Goal: Information Seeking & Learning: Learn about a topic

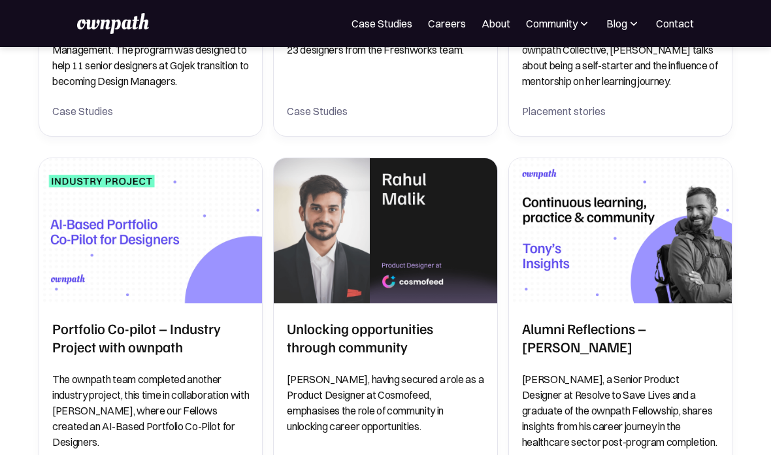
scroll to position [510, 0]
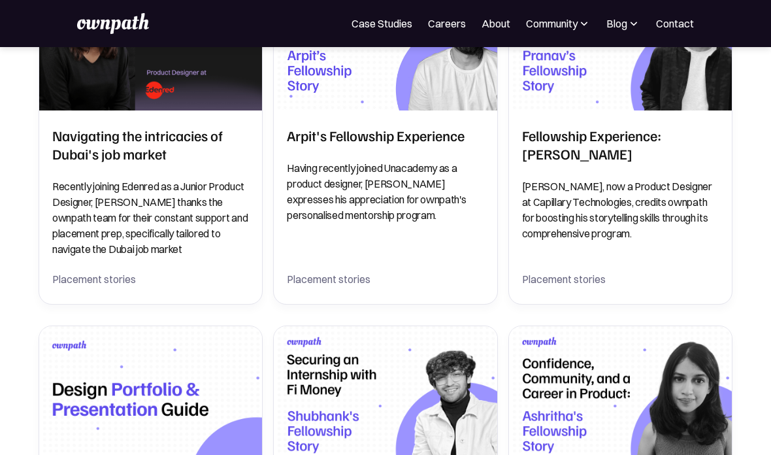
scroll to position [1054, 0]
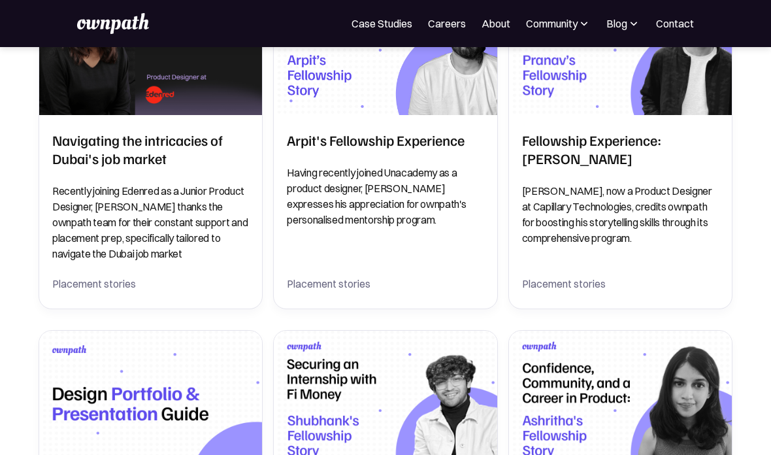
click at [501, 308] on div "Coaching Senior Designers to Design Managers ownpath conducted a 3 month progra…" at bounding box center [386, 312] width 694 height 2128
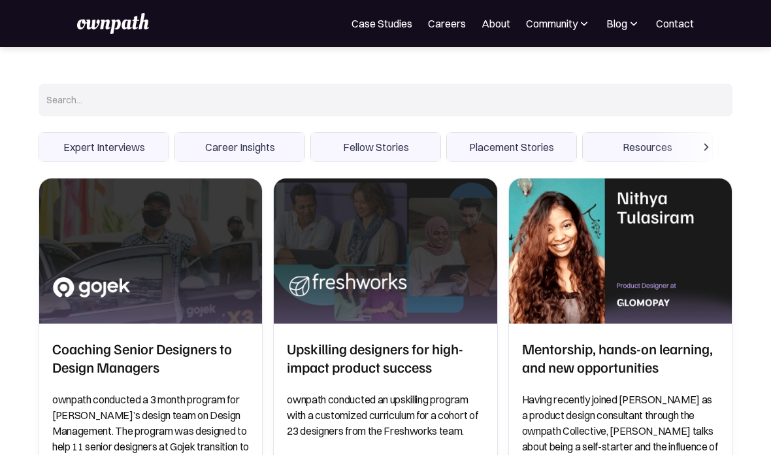
scroll to position [0, 0]
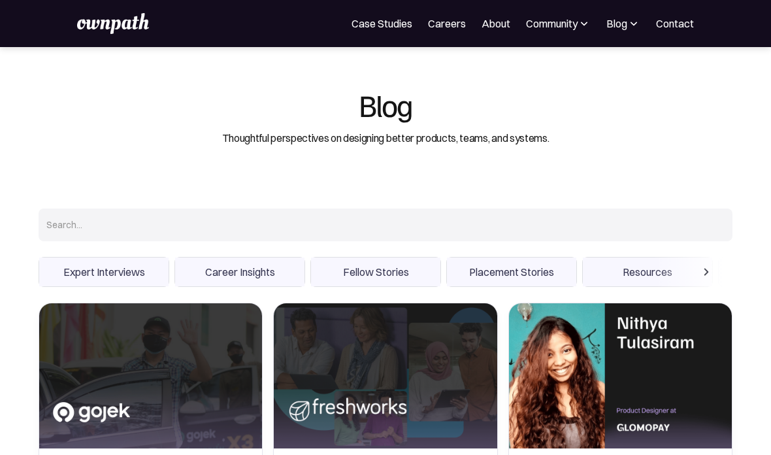
click at [633, 18] on img at bounding box center [633, 23] width 13 height 13
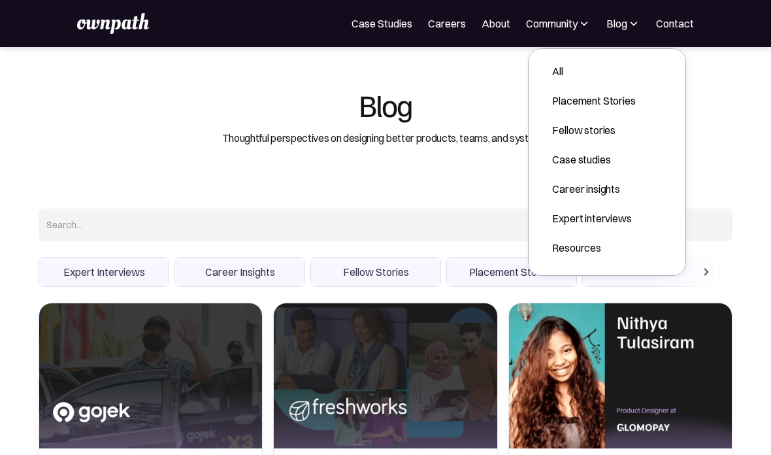
click at [716, 103] on div "Blog Thoughtful perspectives on designing better products, teams, and systems." at bounding box center [386, 117] width 694 height 141
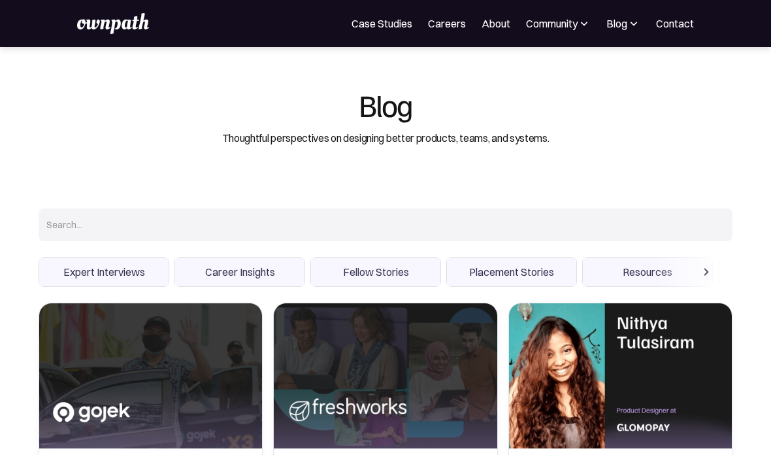
click at [613, 27] on div "Blog" at bounding box center [616, 24] width 21 height 16
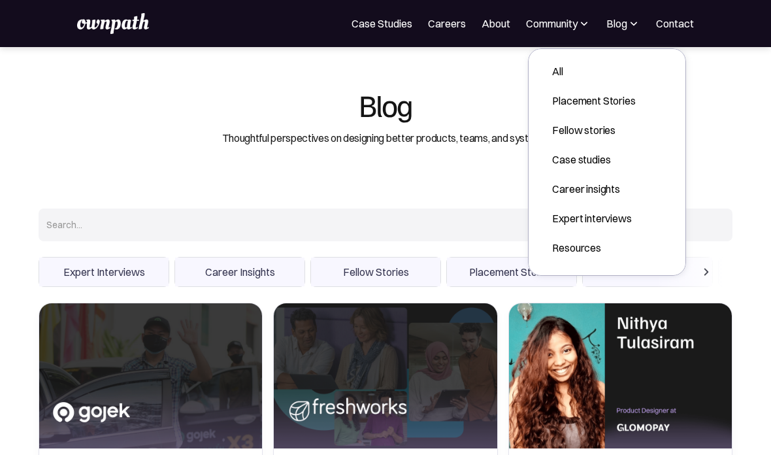
click at [719, 142] on div "Blog Thoughtful perspectives on designing better products, teams, and systems." at bounding box center [386, 117] width 694 height 141
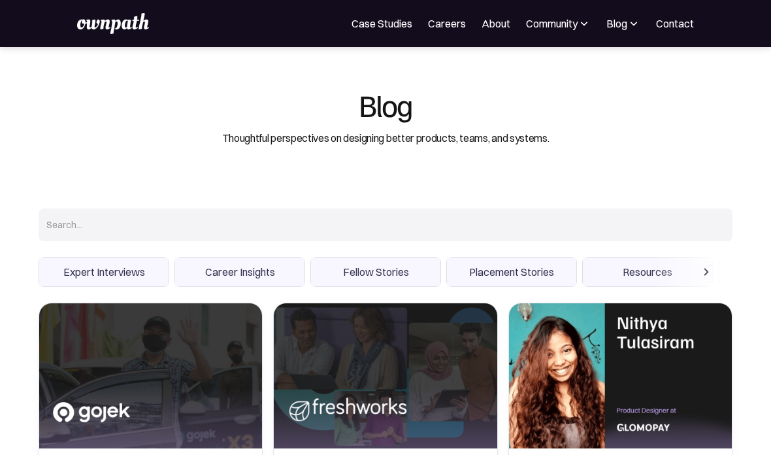
click at [110, 24] on img at bounding box center [113, 23] width 72 height 21
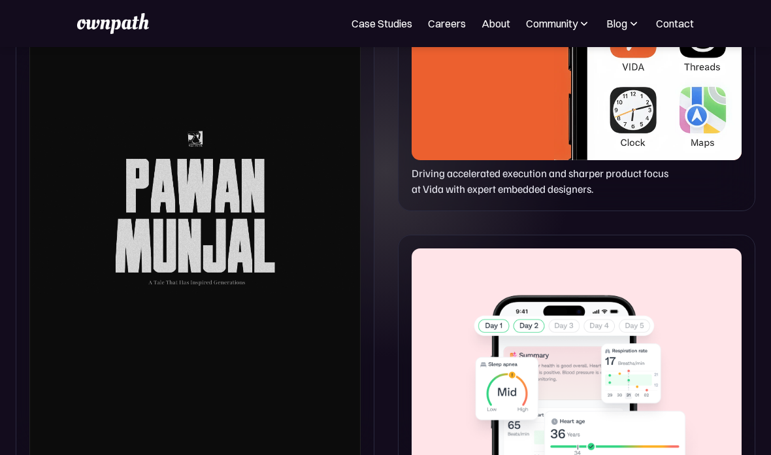
scroll to position [807, 0]
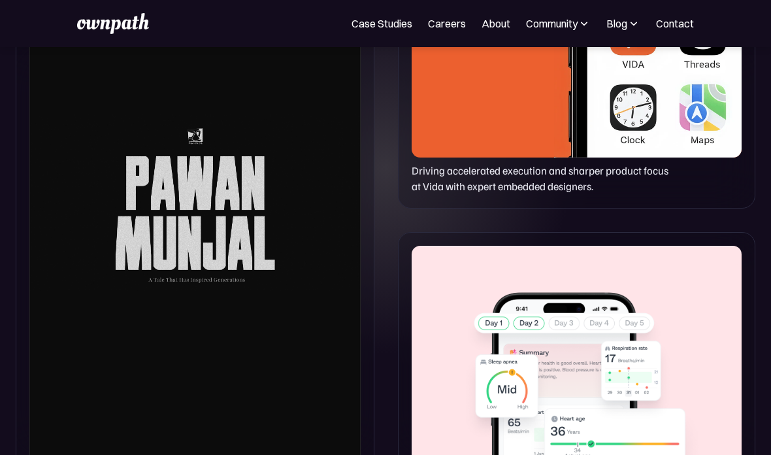
click at [239, 352] on div at bounding box center [194, 201] width 331 height 597
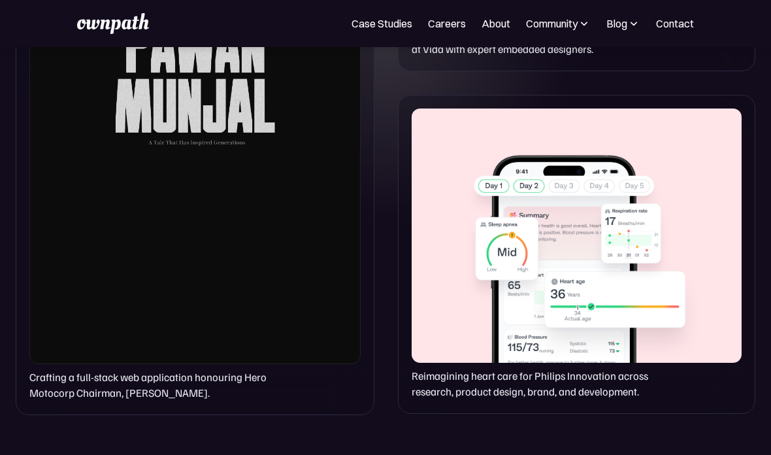
scroll to position [946, 0]
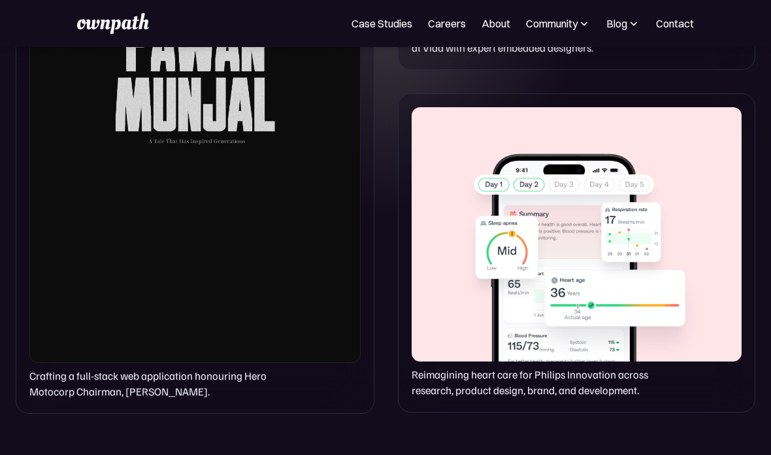
click at [269, 364] on div "Crafting a full-stack web application honouring Hero Motocorp Chairman, Pawan M…" at bounding box center [195, 82] width 359 height 663
click at [254, 384] on p "Crafting a full-stack web application honouring Hero Motocorp Chairman, Pawan M…" at bounding box center [153, 384] width 248 height 33
click at [268, 344] on div at bounding box center [194, 63] width 331 height 597
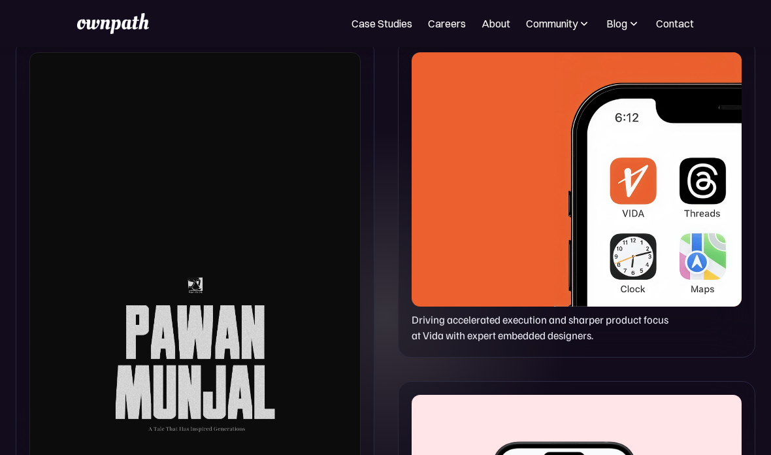
scroll to position [615, 0]
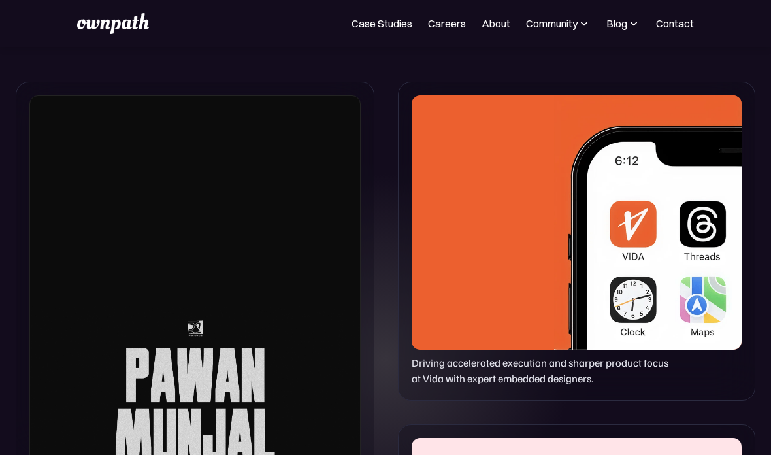
click at [269, 297] on div at bounding box center [194, 393] width 331 height 597
click at [546, 197] on div at bounding box center [577, 222] width 330 height 254
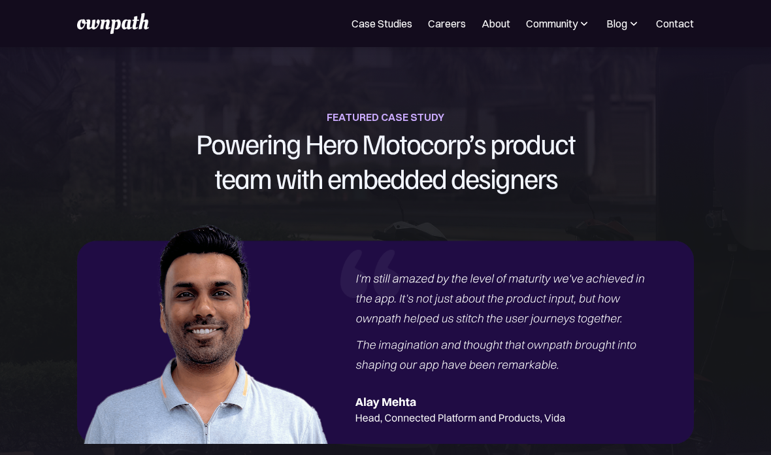
scroll to position [1409, 0]
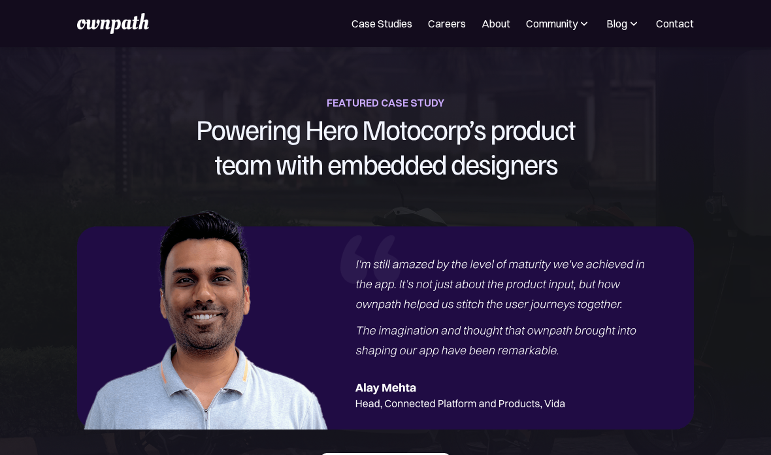
click at [449, 367] on img at bounding box center [385, 317] width 617 height 225
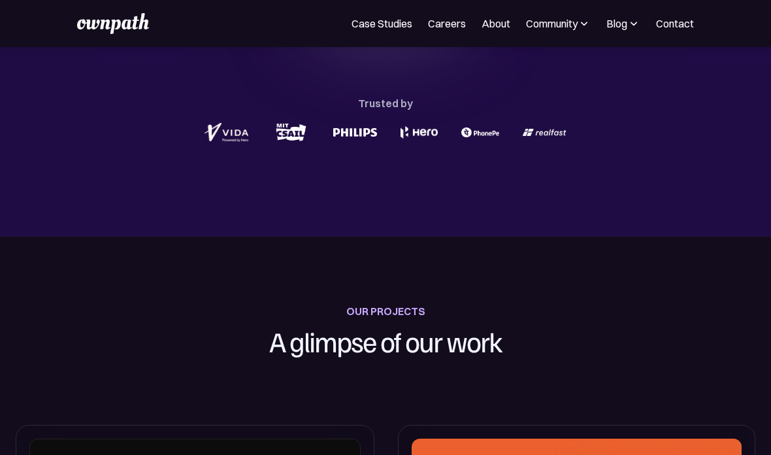
scroll to position [0, 0]
